Goal: Information Seeking & Learning: Understand process/instructions

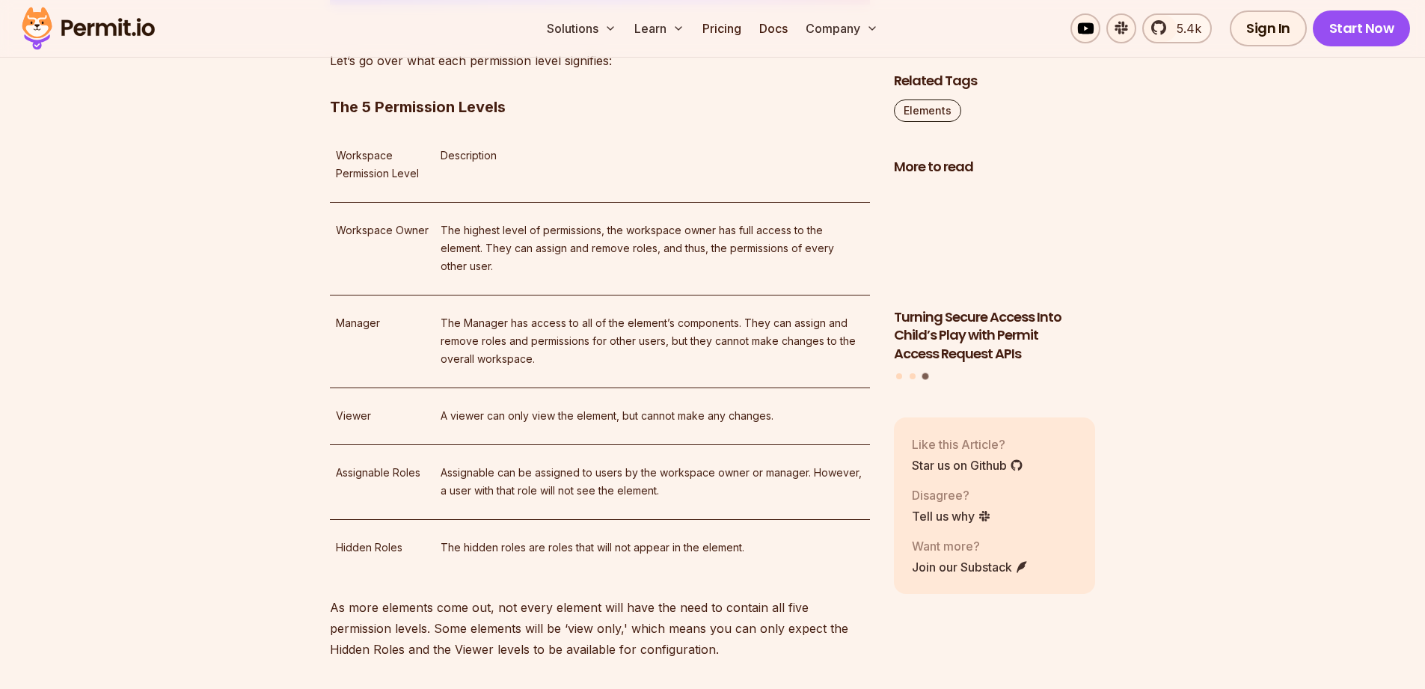
scroll to position [2424, 0]
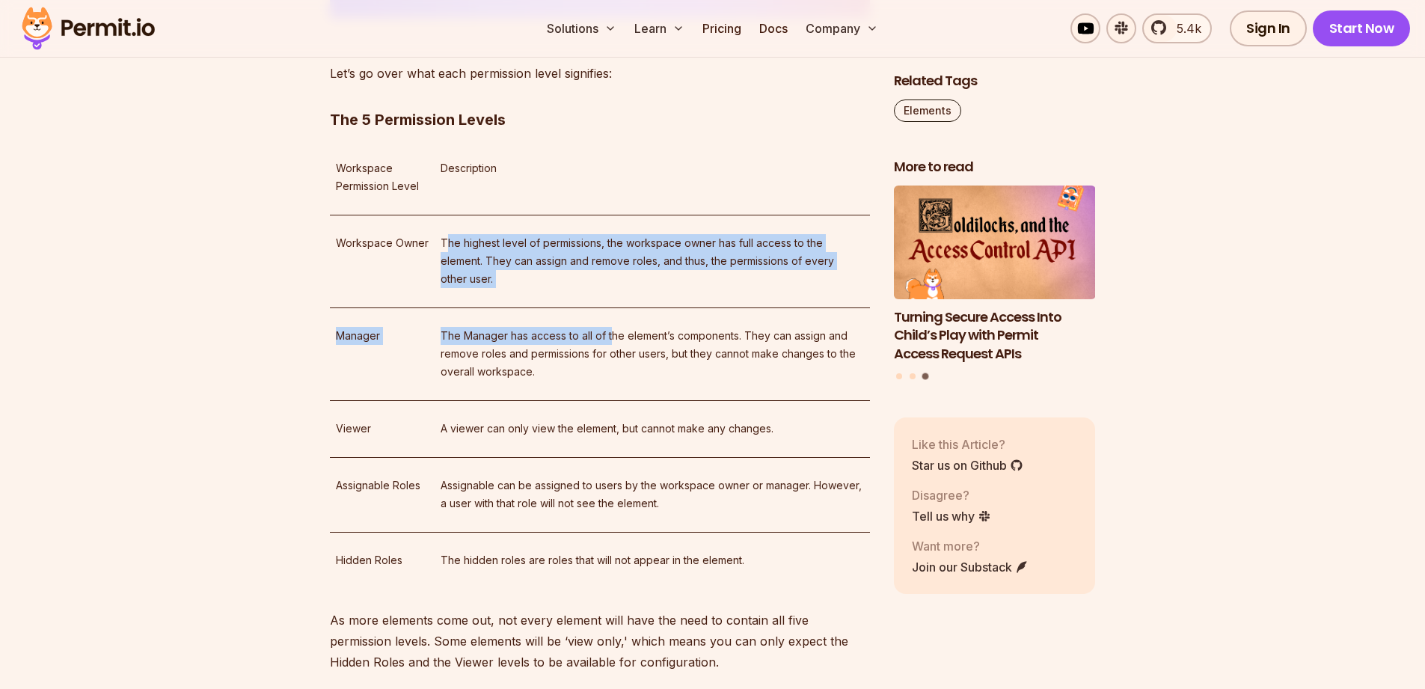
drag, startPoint x: 450, startPoint y: 250, endPoint x: 642, endPoint y: 347, distance: 214.8
click at [622, 341] on tbody "Workspace Permission Level Description Workspace Owner The highest level of per…" at bounding box center [600, 365] width 540 height 448
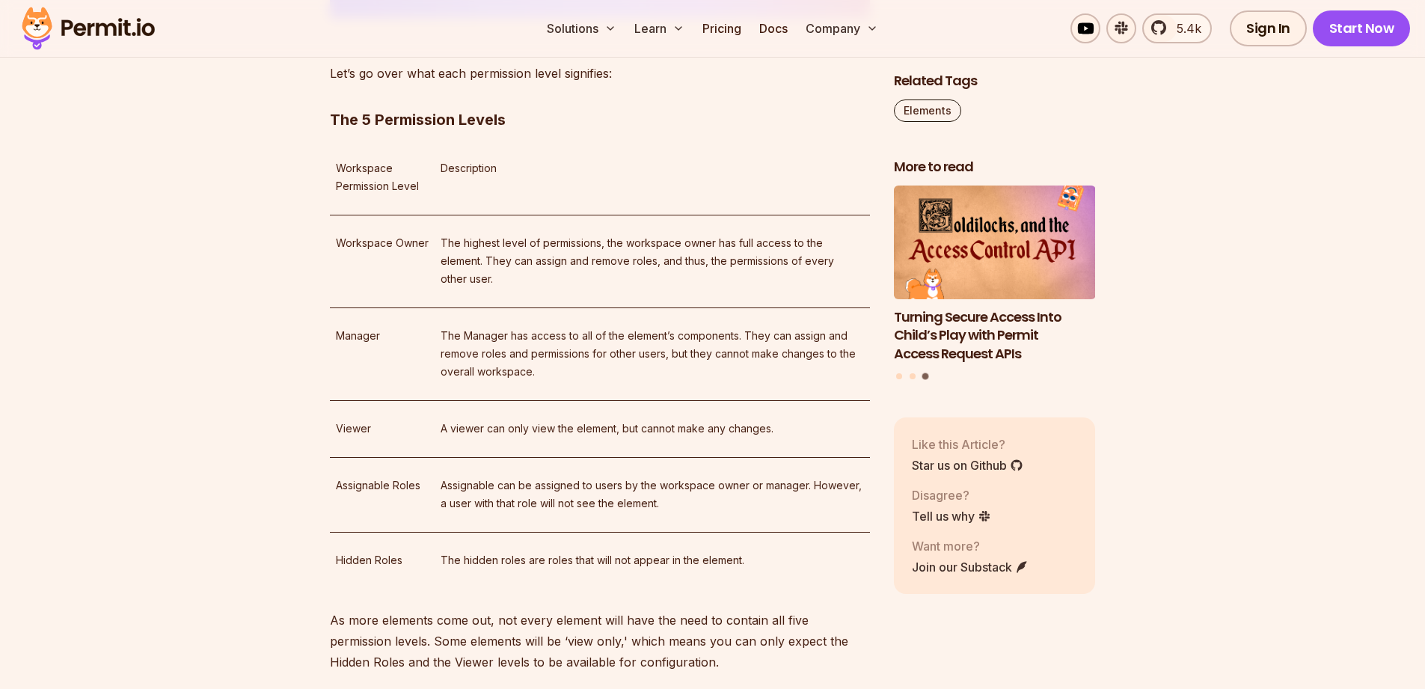
click at [642, 347] on p "The Manager has access to all of the element’s components. They can assign and …" at bounding box center [652, 354] width 423 height 54
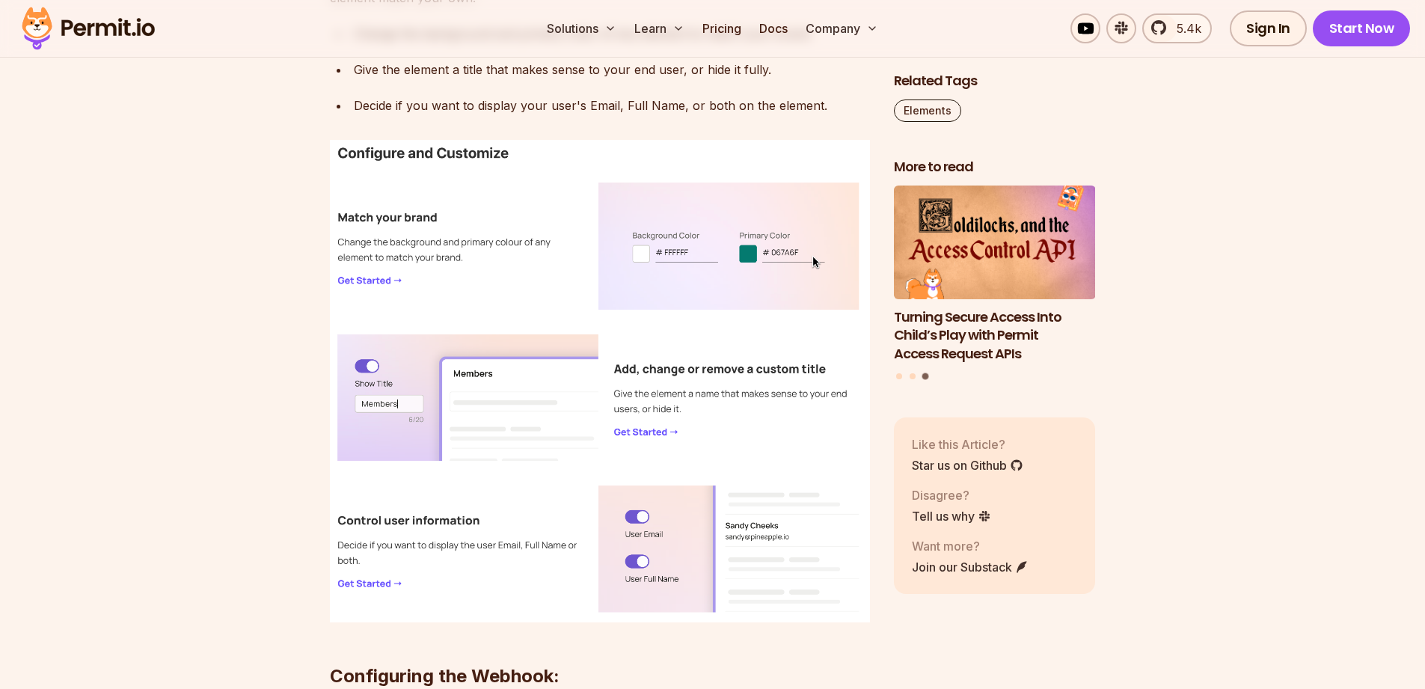
scroll to position [3591, 0]
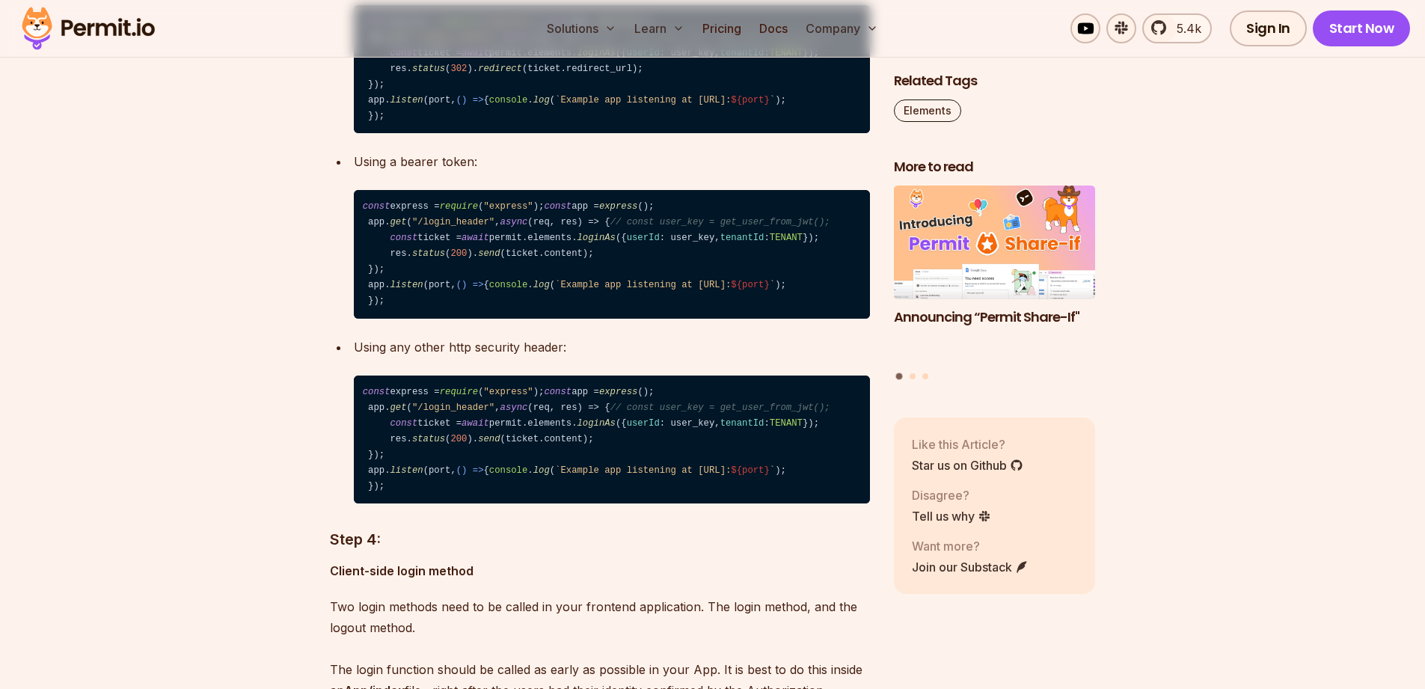
scroll to position [5565, 0]
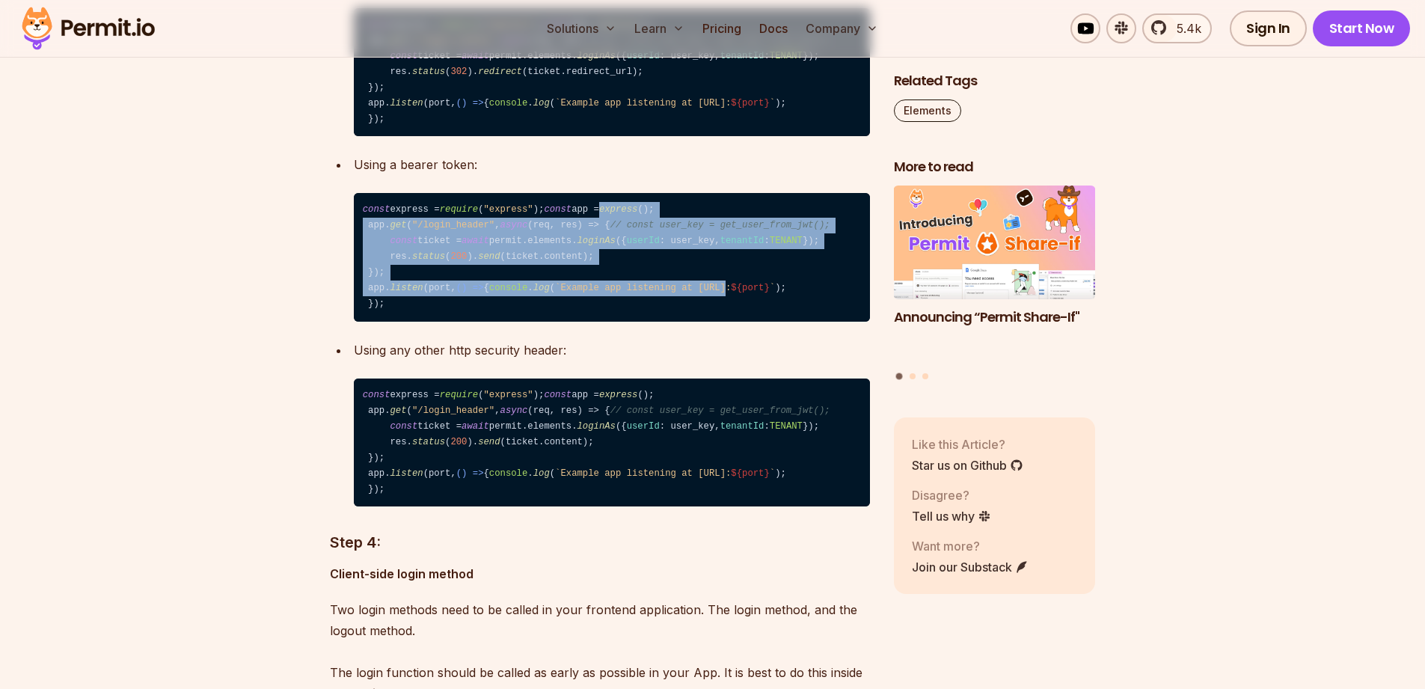
drag, startPoint x: 436, startPoint y: 299, endPoint x: 642, endPoint y: 415, distance: 236.1
click at [620, 322] on code "const express = require ( "express" ); const app = express (); app. get ( "/log…" at bounding box center [612, 257] width 516 height 129
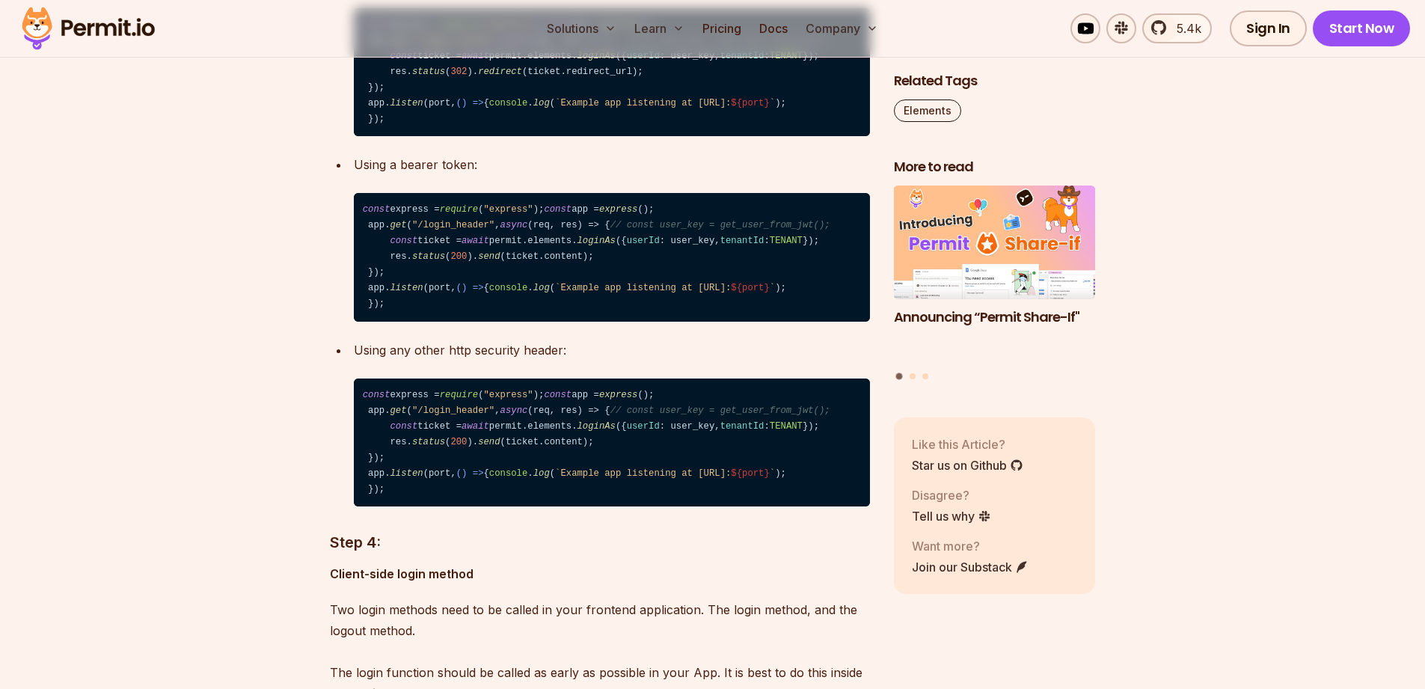
click at [642, 293] on span "`Example app listening at [URL]: ${port} `" at bounding box center [665, 288] width 220 height 10
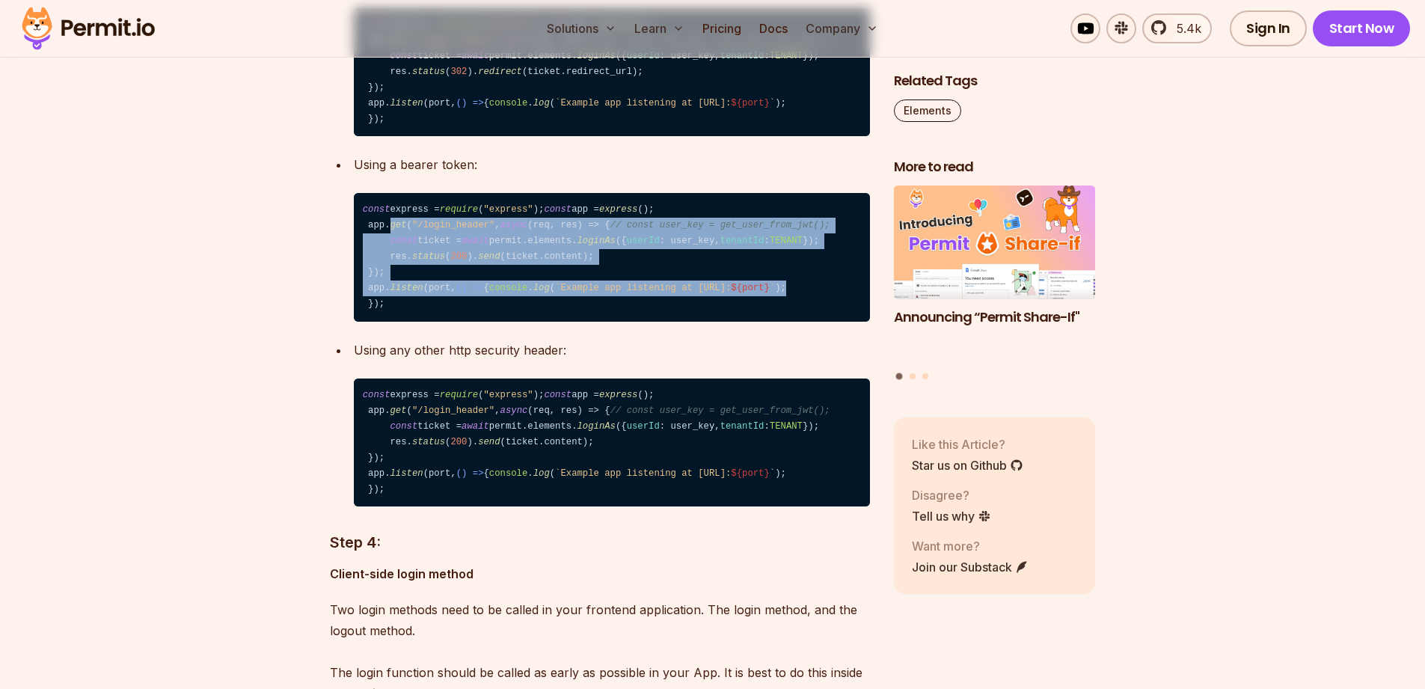
drag, startPoint x: 767, startPoint y: 414, endPoint x: 378, endPoint y: 313, distance: 401.0
click at [384, 316] on code "const express = require ( "express" ); const app = express (); app. get ( "/log…" at bounding box center [612, 257] width 516 height 129
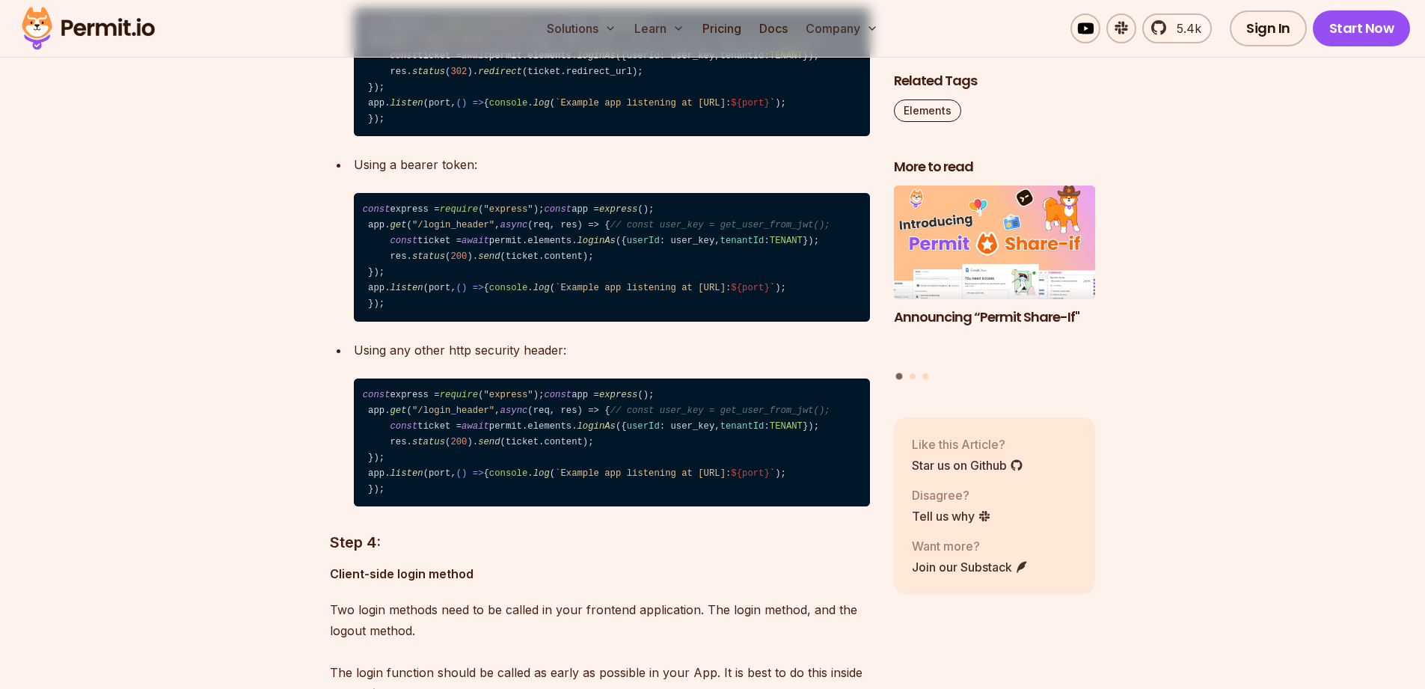
click at [377, 311] on code "const express = require ( "express" ); const app = express (); app. get ( "/log…" at bounding box center [612, 257] width 516 height 129
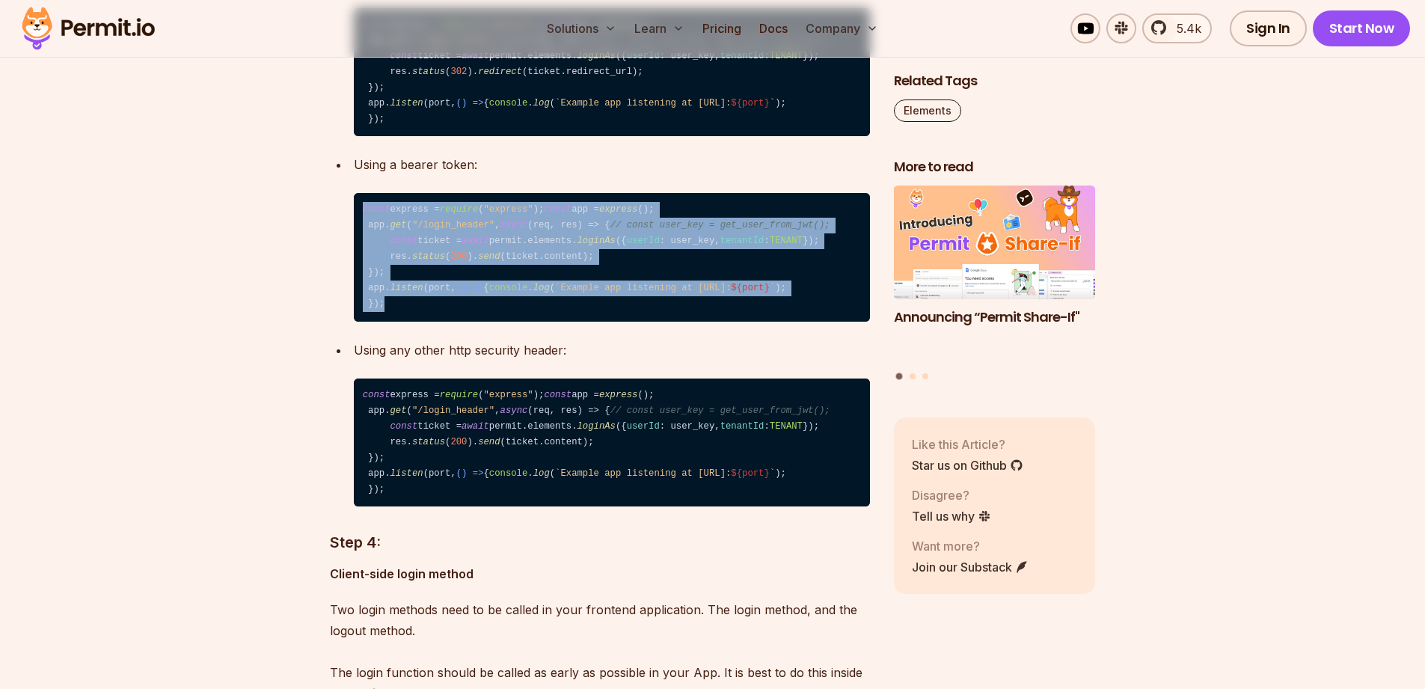
drag, startPoint x: 363, startPoint y: 288, endPoint x: 642, endPoint y: 426, distance: 311.1
click at [642, 322] on code "const express = require ( "express" ); const app = express (); app. get ( "/log…" at bounding box center [612, 257] width 516 height 129
drag, startPoint x: 521, startPoint y: 429, endPoint x: 345, endPoint y: 294, distance: 221.9
click at [345, 294] on ul "Using cookies: const express = require ( "express" ); const app = express (); a…" at bounding box center [600, 145] width 540 height 352
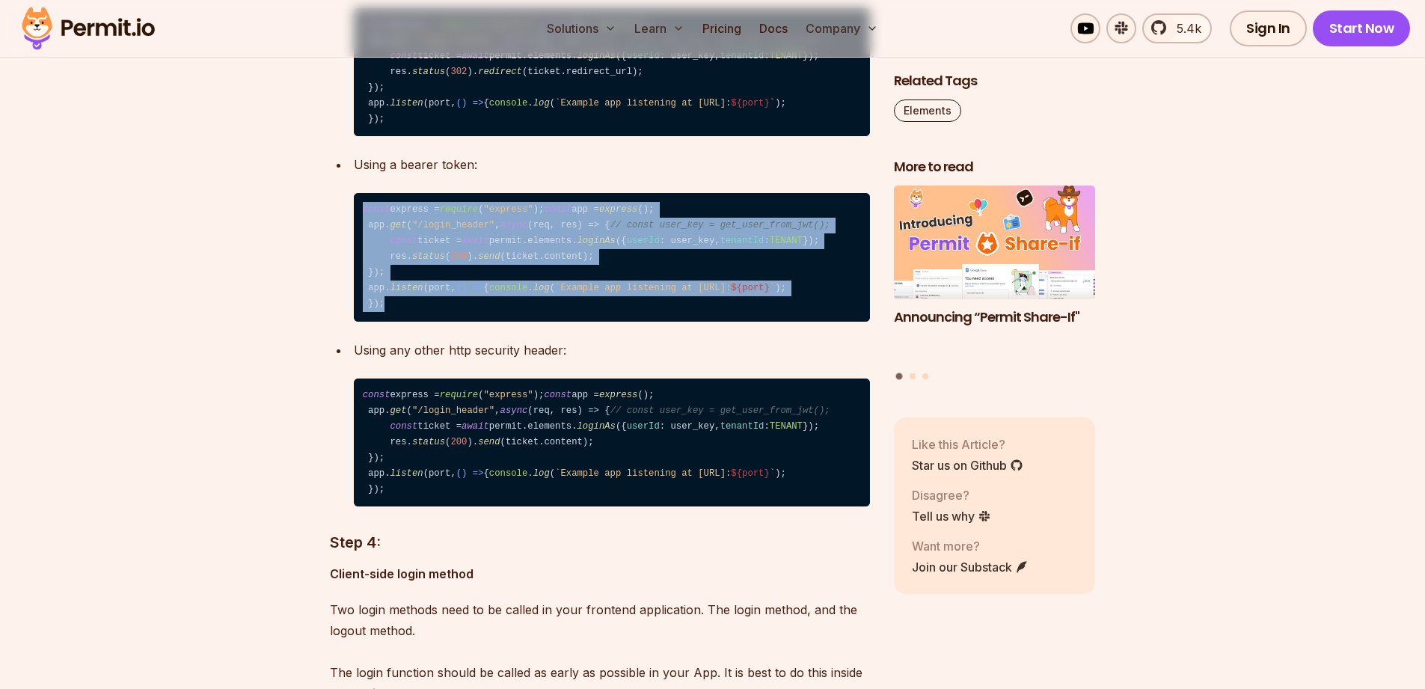
click at [383, 297] on code "const express = require ( "express" ); const app = express (); app. get ( "/log…" at bounding box center [612, 257] width 516 height 129
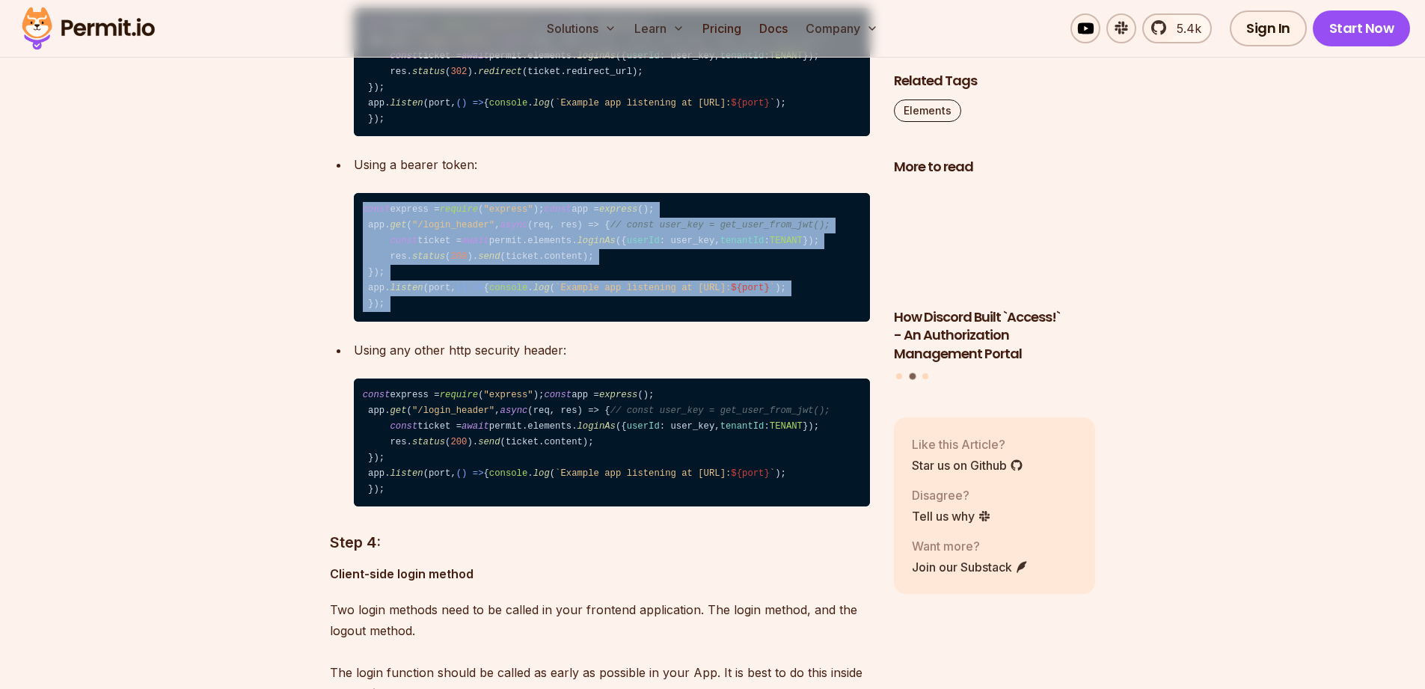
drag, startPoint x: 358, startPoint y: 288, endPoint x: 511, endPoint y: 453, distance: 225.5
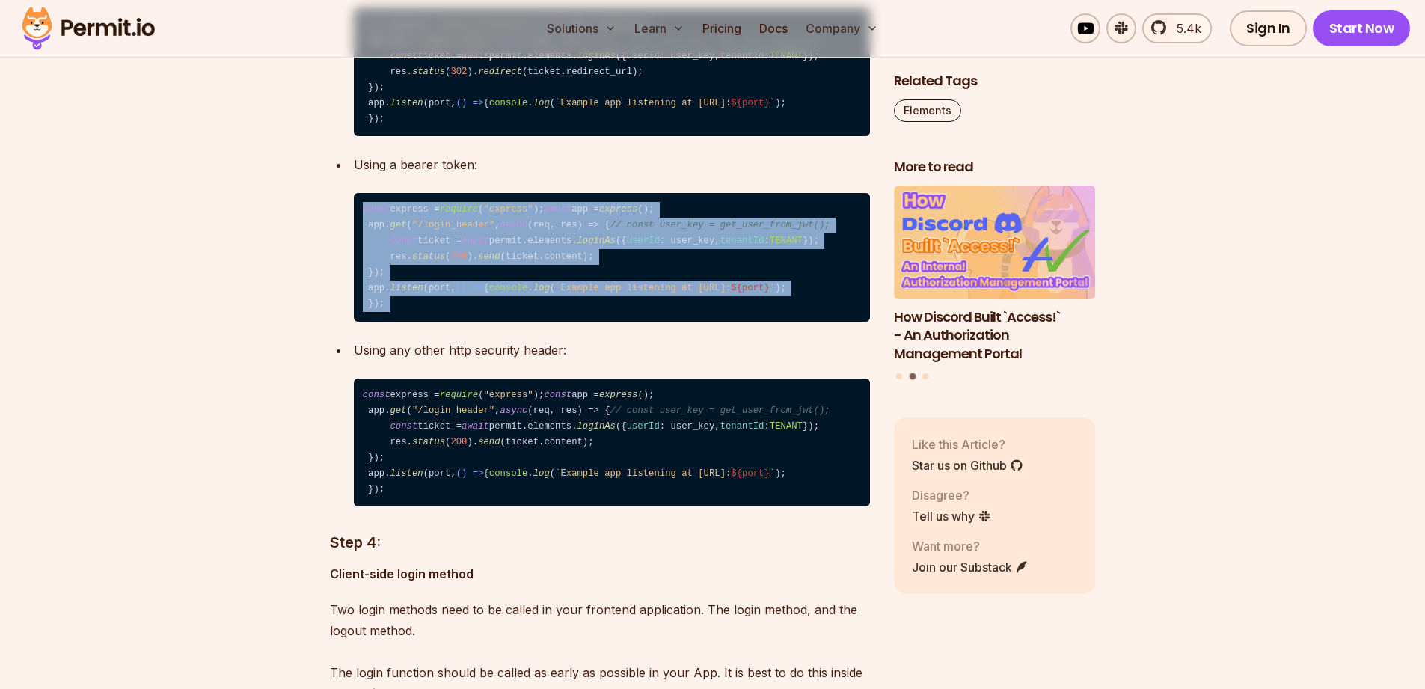
click at [530, 322] on code "const express = require ( "express" ); const app = express (); app. get ( "/log…" at bounding box center [612, 257] width 516 height 129
click at [564, 322] on code "const express = require ( "express" ); const app = express (); app. get ( "/log…" at bounding box center [612, 257] width 516 height 129
drag, startPoint x: 681, startPoint y: 408, endPoint x: 357, endPoint y: 286, distance: 346.3
click at [357, 286] on code "const express = require ( "express" ); const app = express (); app. get ( "/log…" at bounding box center [612, 257] width 516 height 129
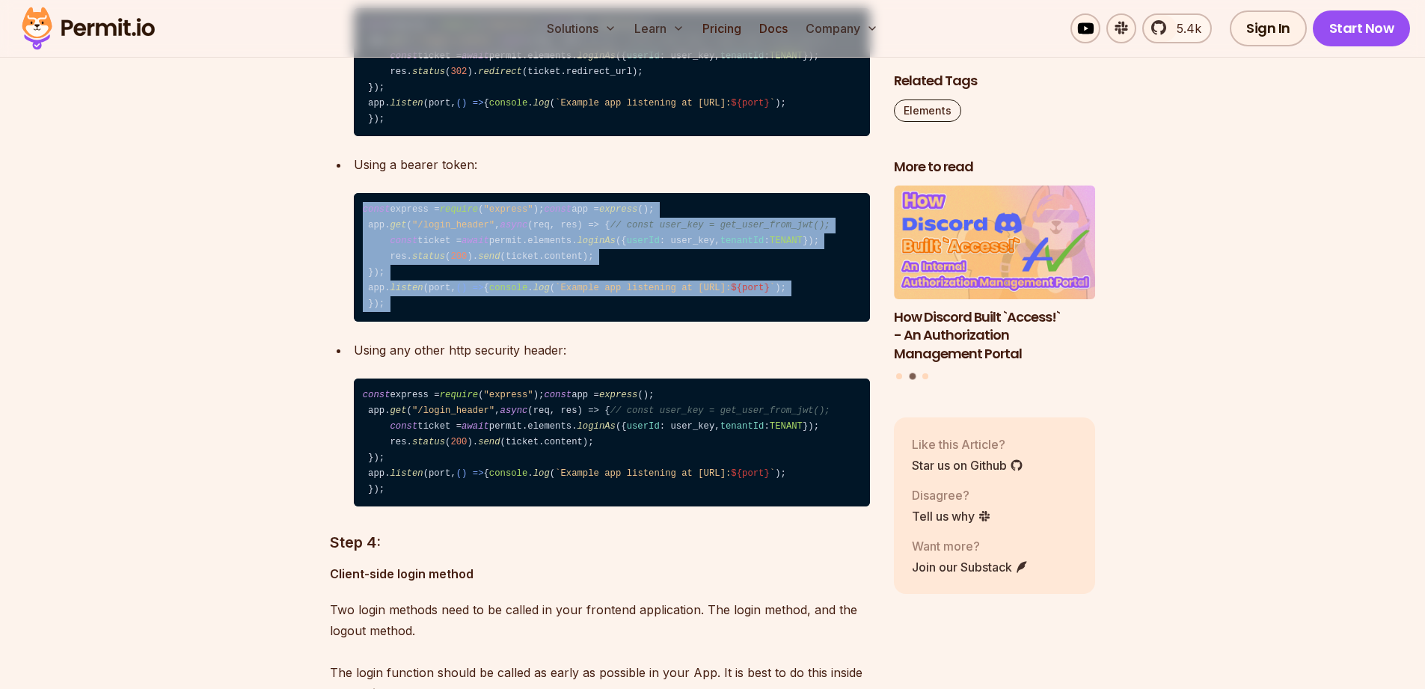
click at [368, 215] on span "const" at bounding box center [377, 209] width 28 height 10
drag, startPoint x: 353, startPoint y: 291, endPoint x: 473, endPoint y: 425, distance: 179.6
click at [473, 322] on code "const express = require ( "express" ); const app = express (); app. get ( "/log…" at bounding box center [612, 257] width 516 height 129
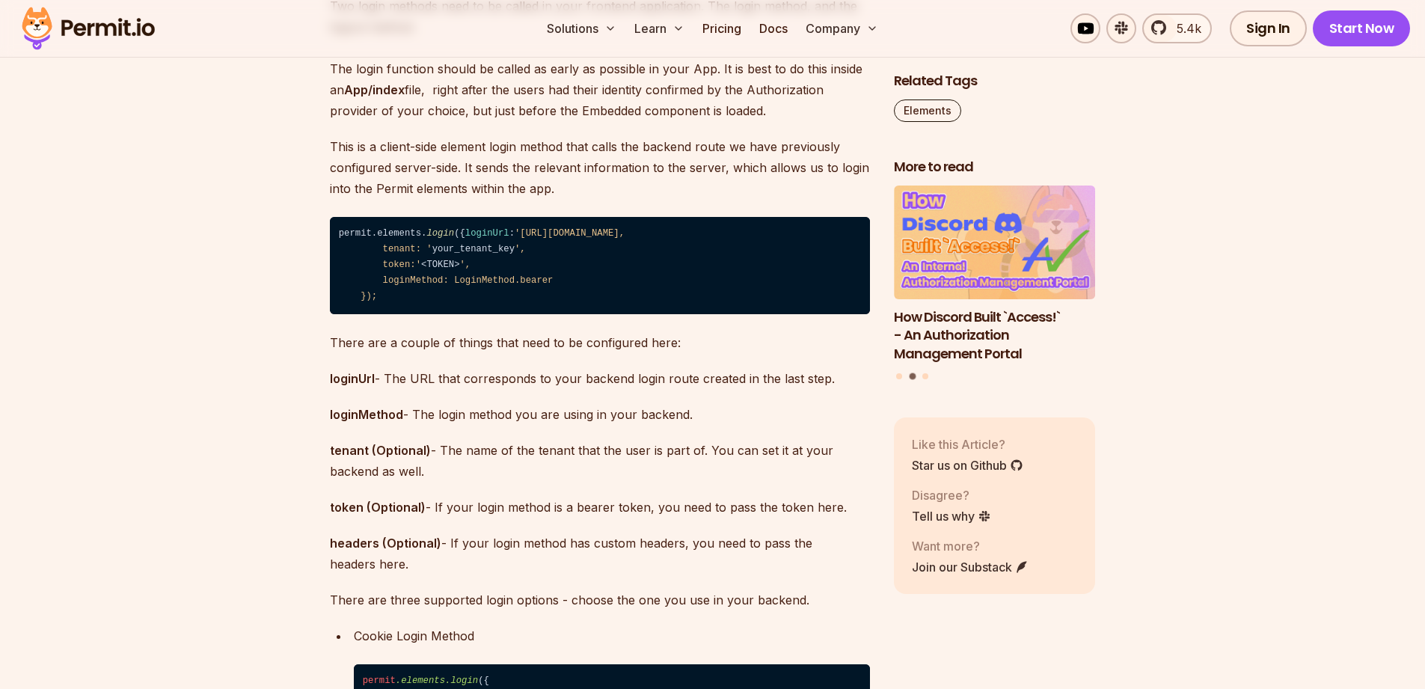
scroll to position [6283, 0]
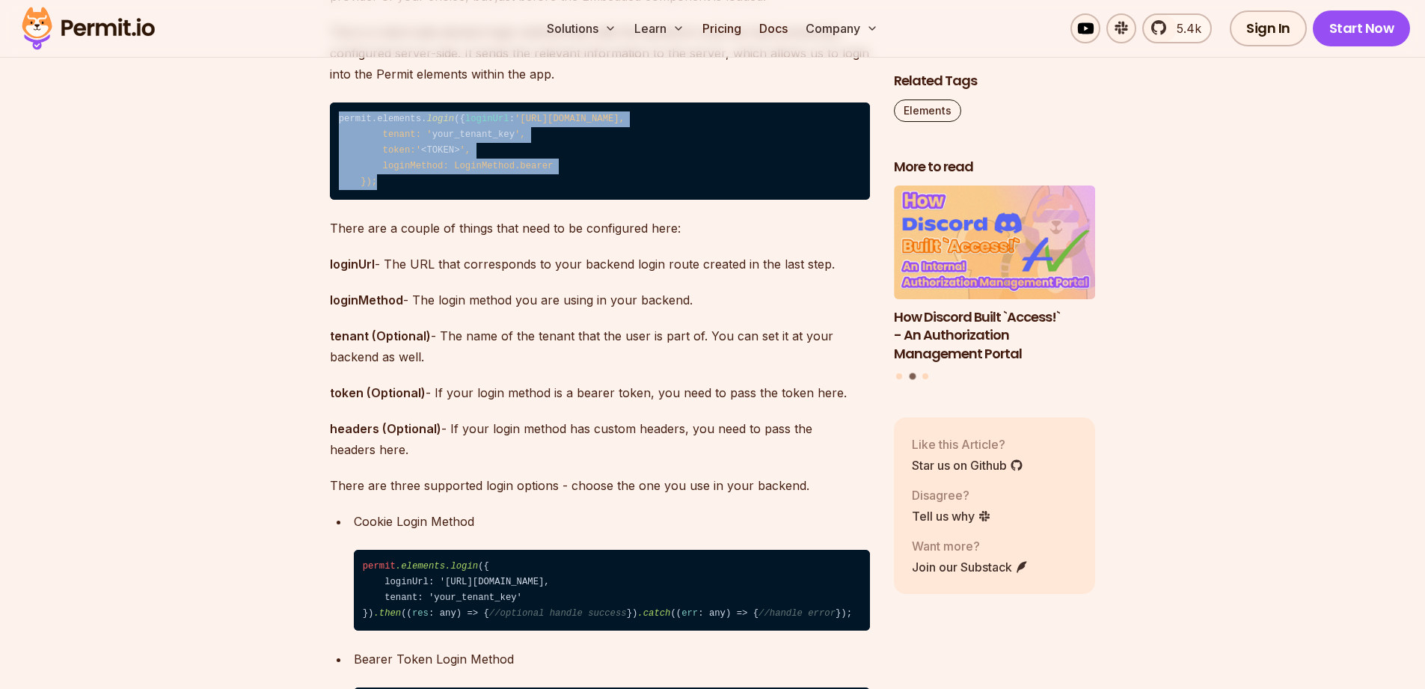
drag, startPoint x: 554, startPoint y: 398, endPoint x: 340, endPoint y: 307, distance: 231.6
click at [340, 200] on code "permit.elements. login ({ loginUrl : '[URL][DOMAIN_NAME], tenant: ' your_tenant…" at bounding box center [600, 150] width 540 height 97
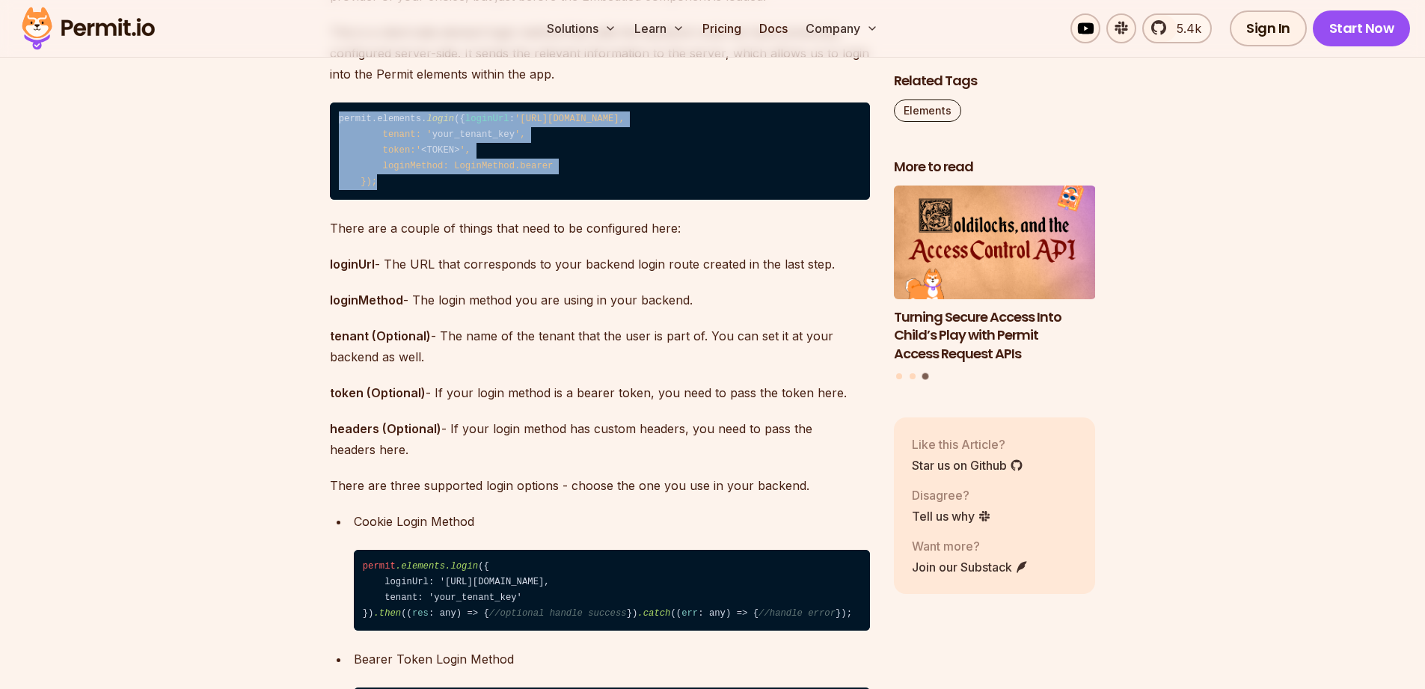
click at [424, 200] on code "permit.elements. login ({ loginUrl : '[URL][DOMAIN_NAME], tenant: ' your_tenant…" at bounding box center [600, 150] width 540 height 97
drag, startPoint x: 390, startPoint y: 386, endPoint x: 329, endPoint y: 304, distance: 102.2
click at [330, 200] on code "permit.elements. login ({ loginUrl : '[URL][DOMAIN_NAME], tenant: ' your_tenant…" at bounding box center [600, 150] width 540 height 97
click at [424, 140] on span "'[URL][DOMAIN_NAME], tenant: '" at bounding box center [482, 127] width 286 height 26
click at [479, 200] on code "permit.elements. login ({ loginUrl : '[URL][DOMAIN_NAME], tenant: ' your_tenant…" at bounding box center [600, 150] width 540 height 97
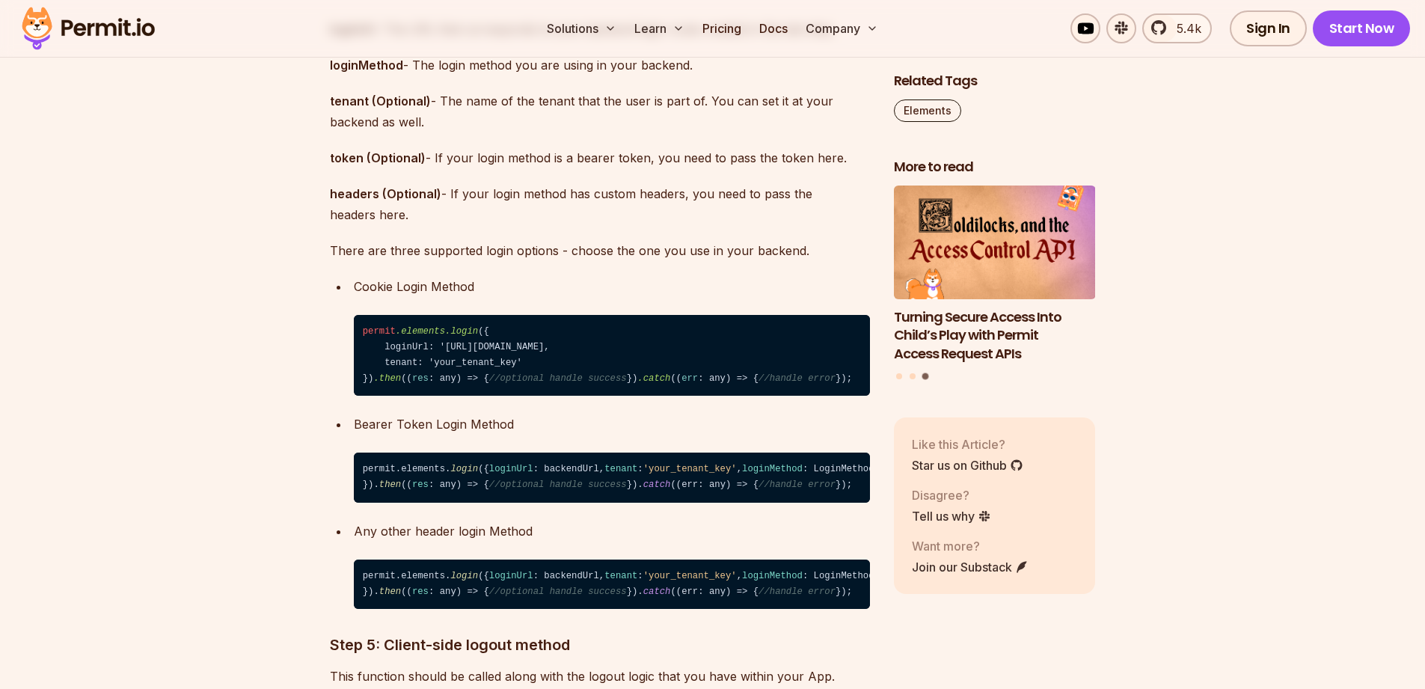
scroll to position [6822, 0]
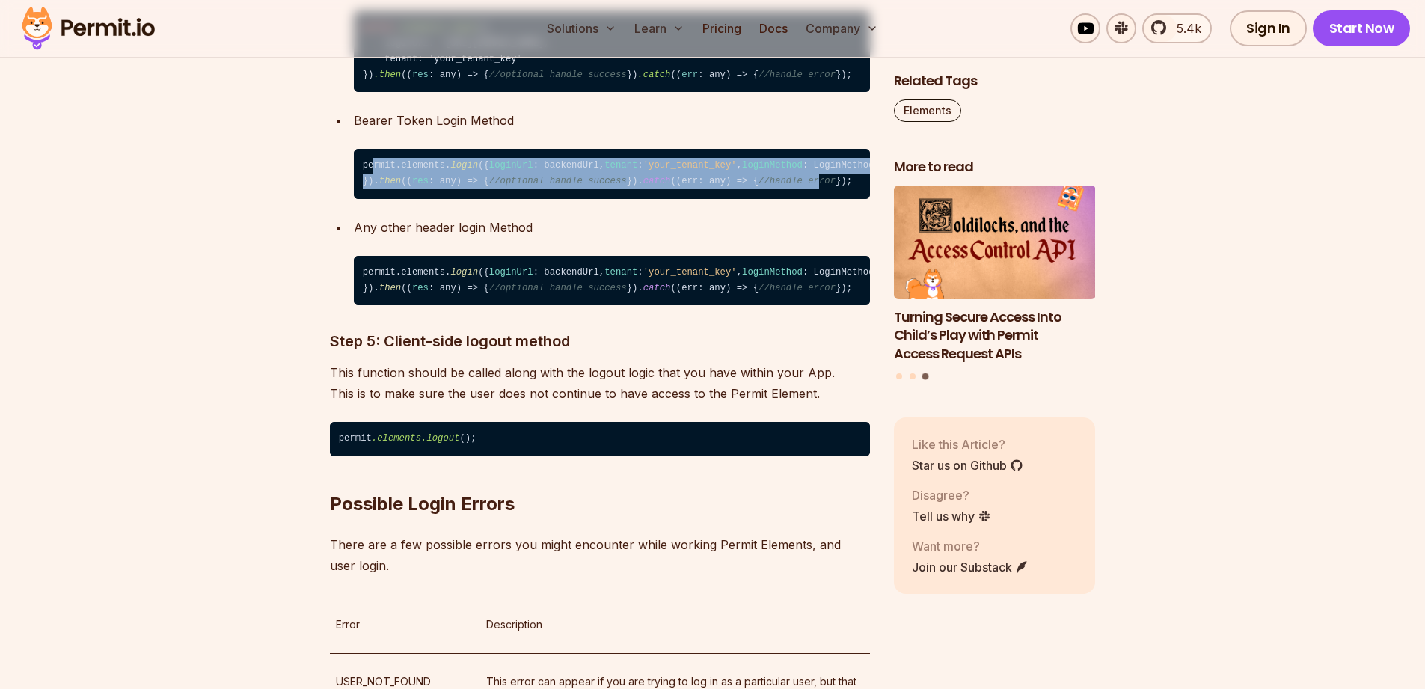
drag, startPoint x: 376, startPoint y: 400, endPoint x: 568, endPoint y: 499, distance: 216.8
click at [560, 199] on code "permit.elements. login ({ loginUrl : backendUrl, tenant : 'your_tenant_key' , l…" at bounding box center [612, 174] width 516 height 50
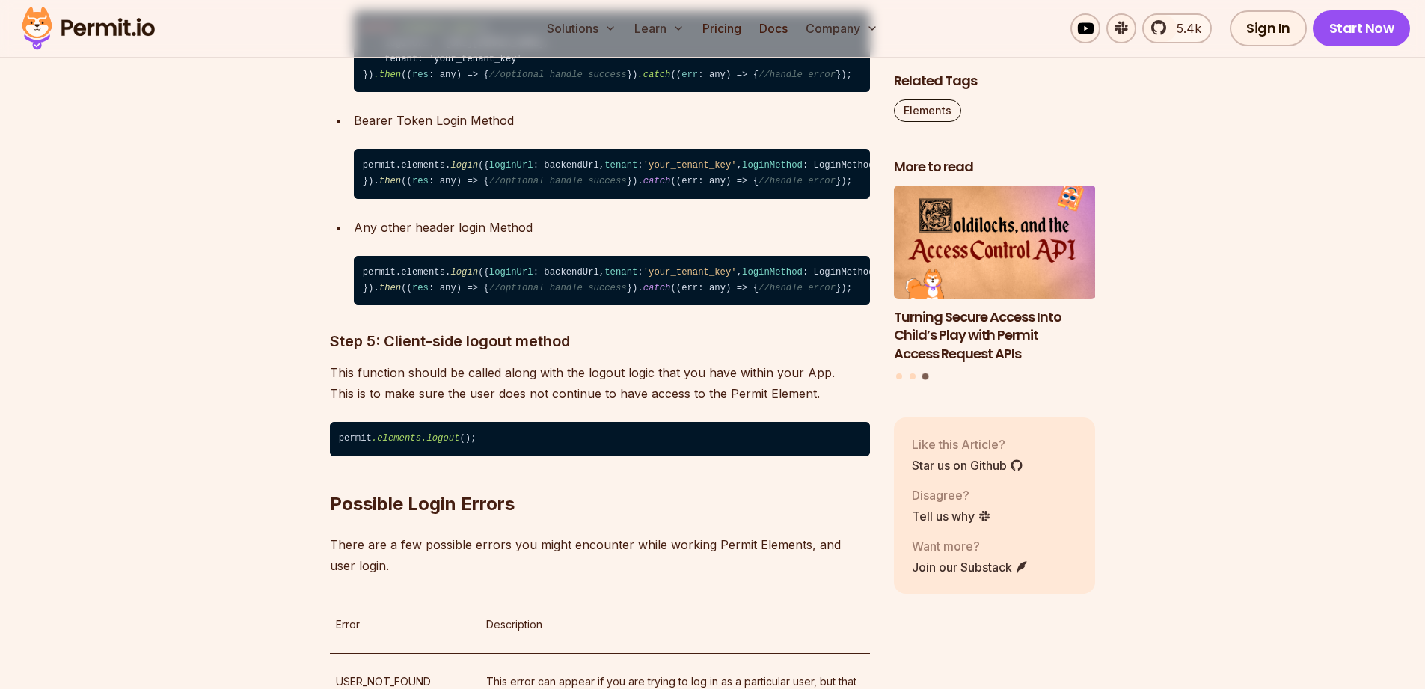
click at [758, 186] on span "//handle error" at bounding box center [796, 181] width 77 height 10
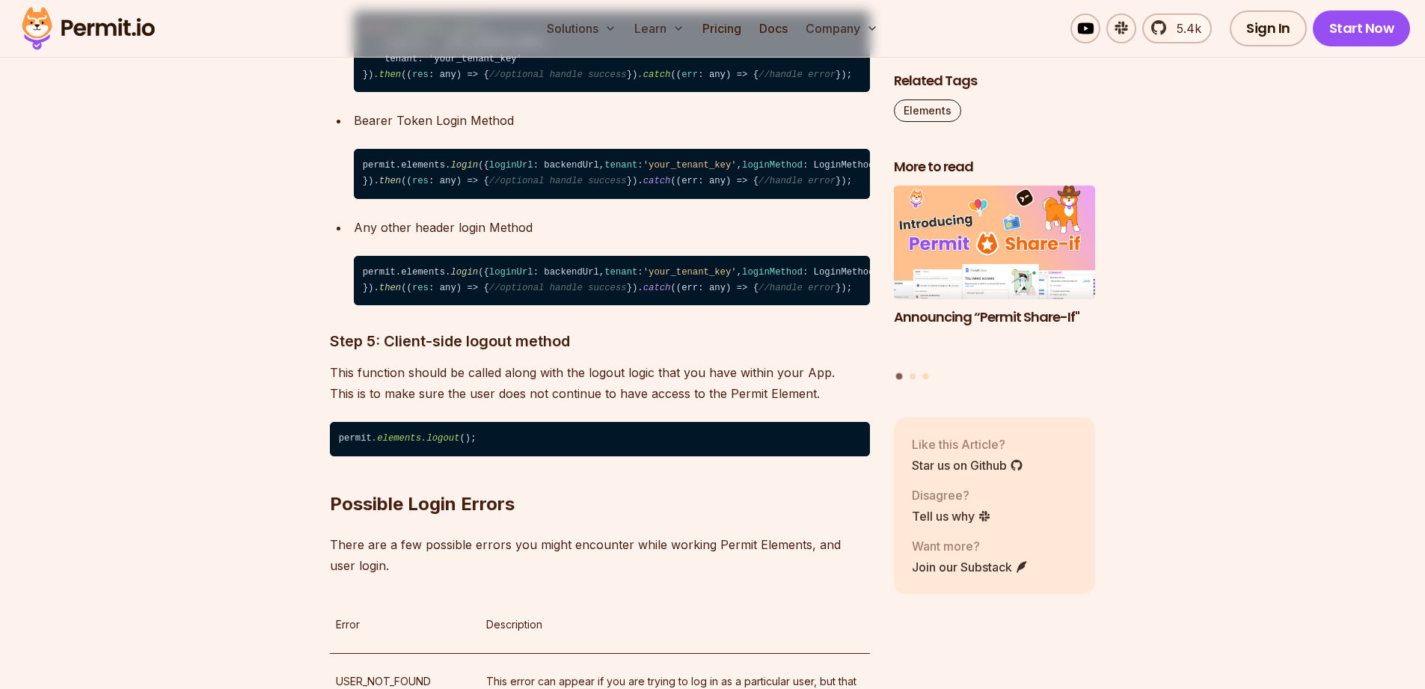
drag, startPoint x: 571, startPoint y: 504, endPoint x: 410, endPoint y: 321, distance: 244.3
click at [521, 93] on code "permit .elements .login ({ loginUrl: '[URL][DOMAIN_NAME], tenant: 'your_tenant_…" at bounding box center [612, 52] width 516 height 82
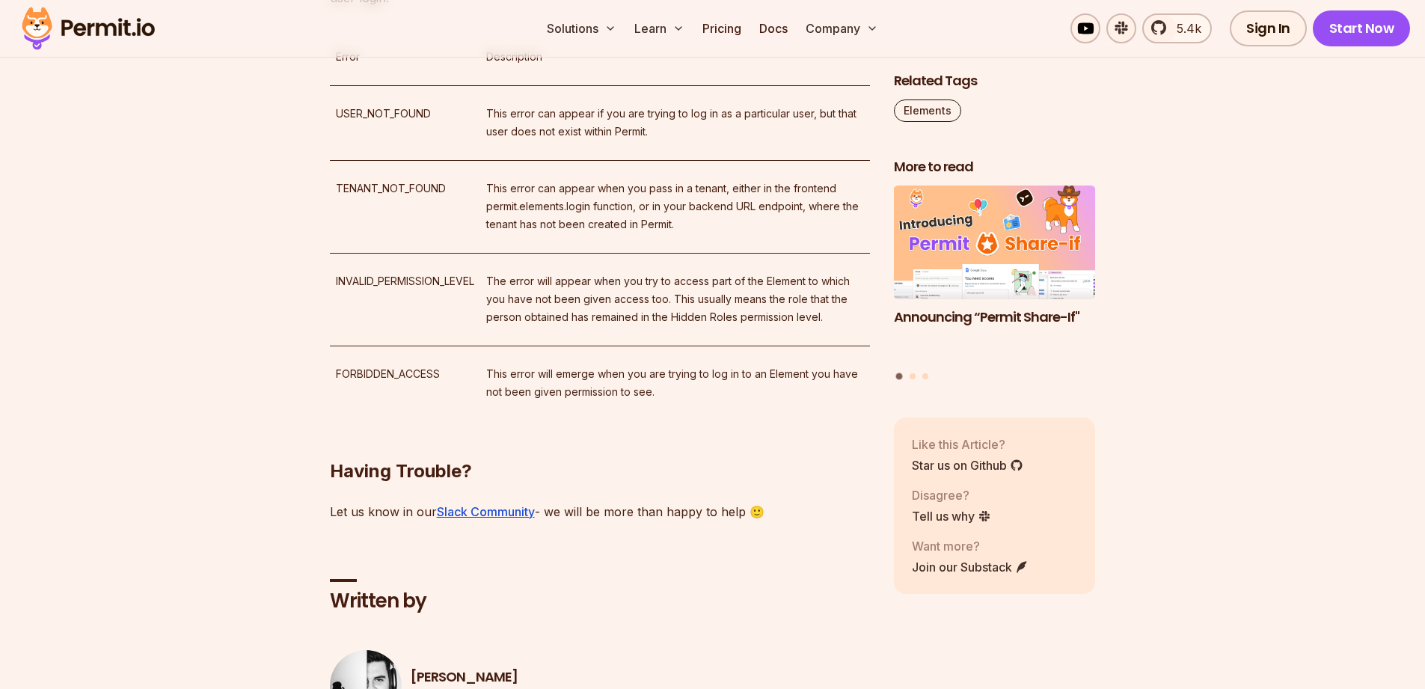
scroll to position [7450, 0]
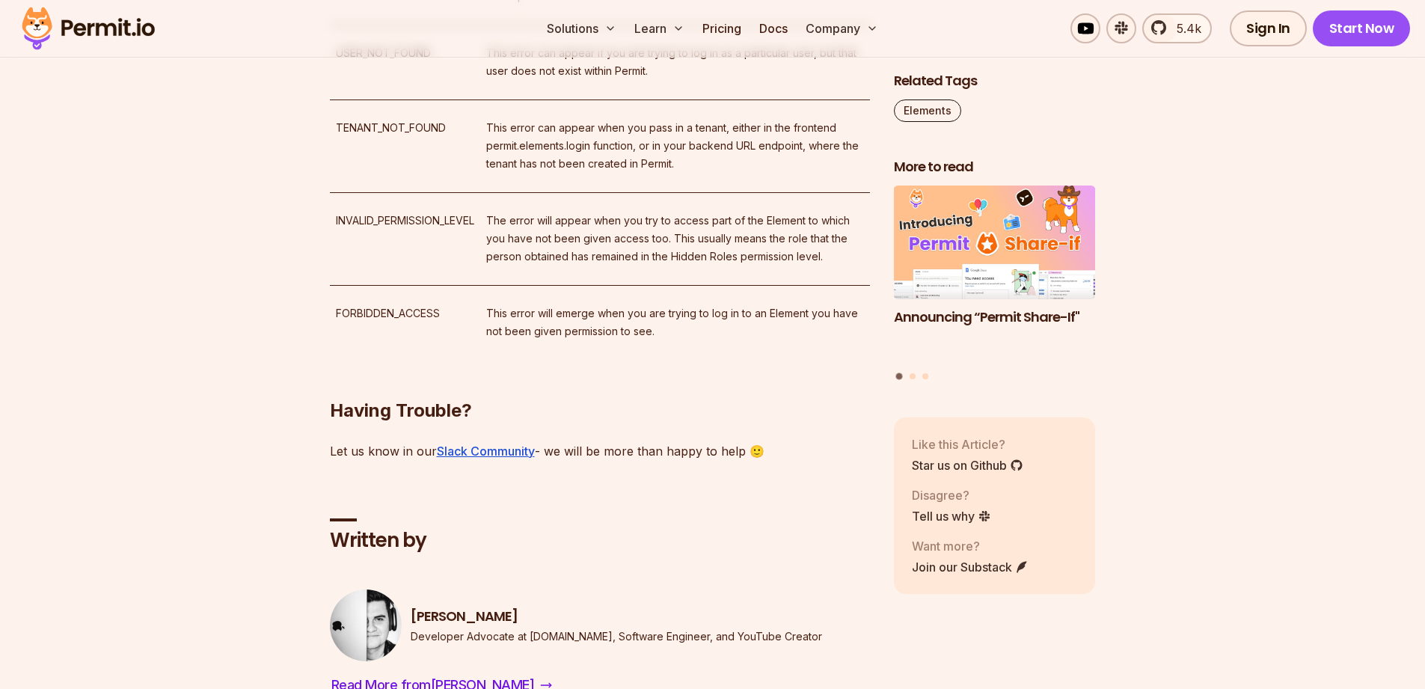
drag, startPoint x: 506, startPoint y: 245, endPoint x: 328, endPoint y: 228, distance: 179.6
drag, startPoint x: 378, startPoint y: 239, endPoint x: 491, endPoint y: 240, distance: 113.0
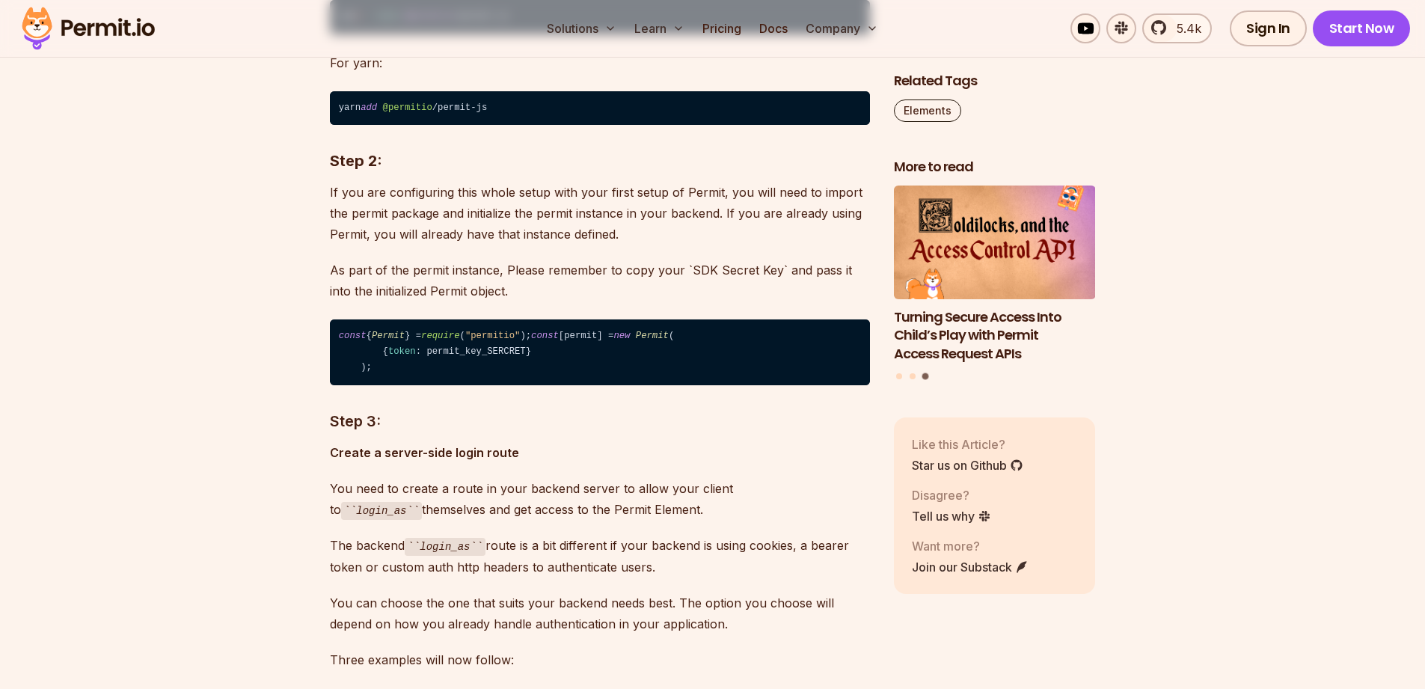
scroll to position [4847, 0]
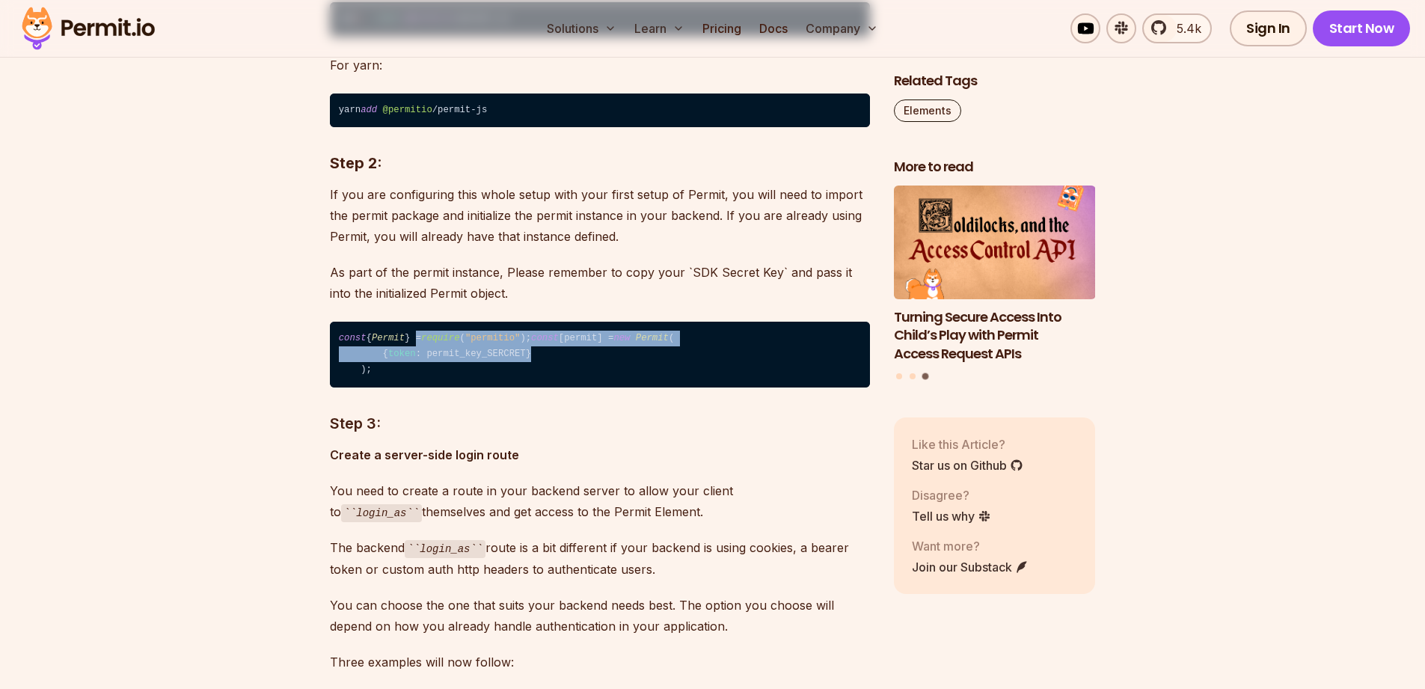
drag, startPoint x: 429, startPoint y: 359, endPoint x: 565, endPoint y: 389, distance: 139.4
click at [565, 387] on code "const { Permit } = require ( "permitio" ); const [permit] = new Permit ( { toke…" at bounding box center [600, 355] width 540 height 66
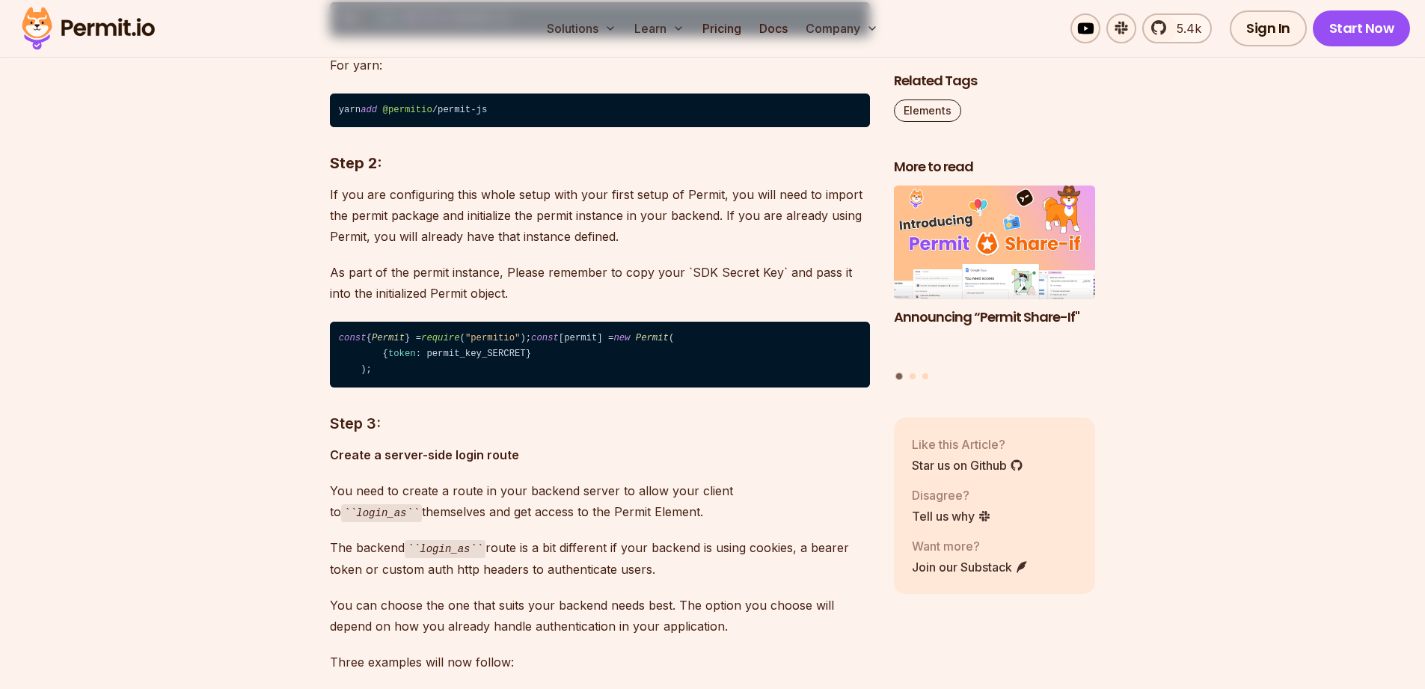
click at [556, 387] on code "const { Permit } = require ( "permitio" ); const [permit] = new Permit ( { toke…" at bounding box center [600, 355] width 540 height 66
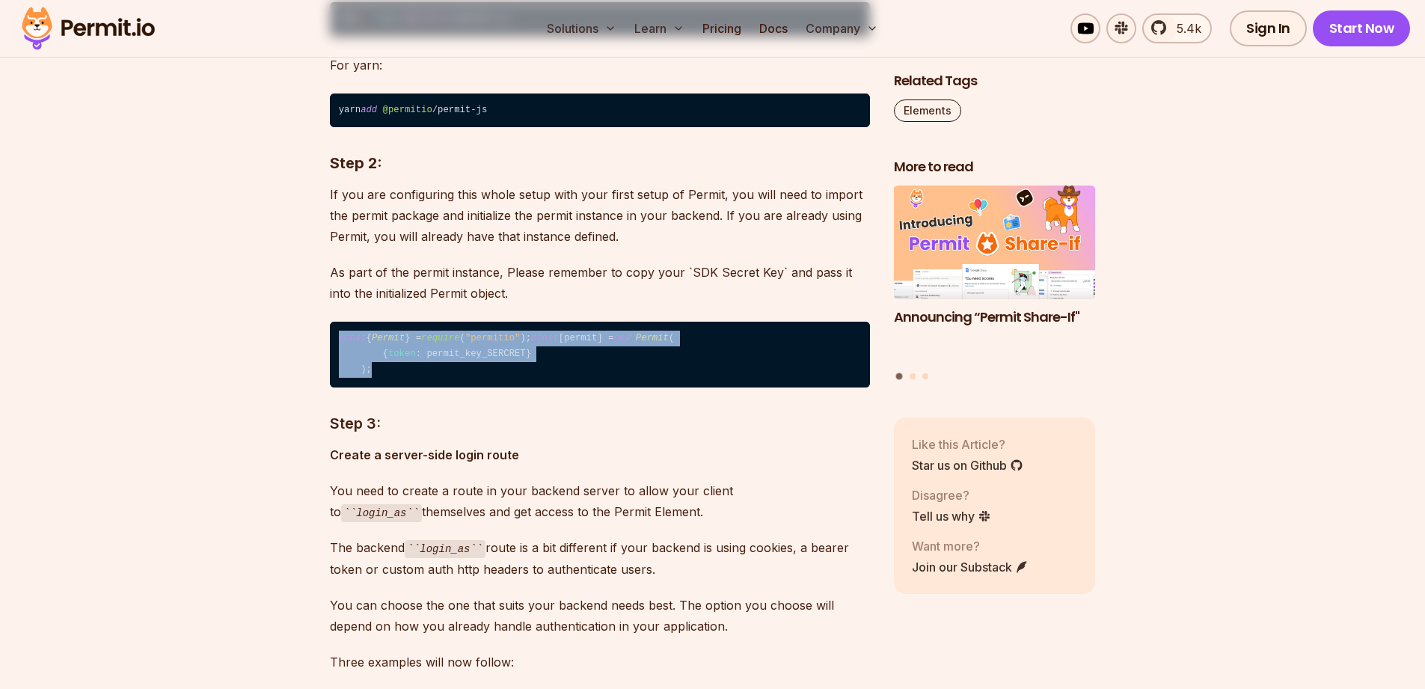
drag, startPoint x: 408, startPoint y: 405, endPoint x: 331, endPoint y: 337, distance: 102.3
click at [336, 341] on code "const { Permit } = require ( "permitio" ); const [permit] = new Permit ( { toke…" at bounding box center [600, 355] width 540 height 66
click at [331, 337] on code "const { Permit } = require ( "permitio" ); const [permit] = new Permit ( { toke…" at bounding box center [600, 355] width 540 height 66
